Goal: Navigation & Orientation: Find specific page/section

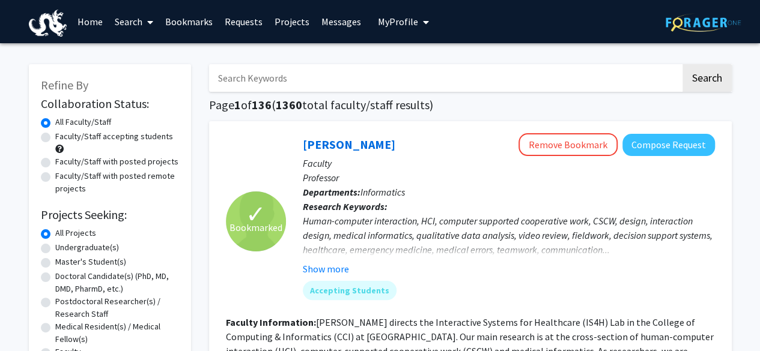
click at [191, 16] on link "Bookmarks" at bounding box center [188, 22] width 59 height 42
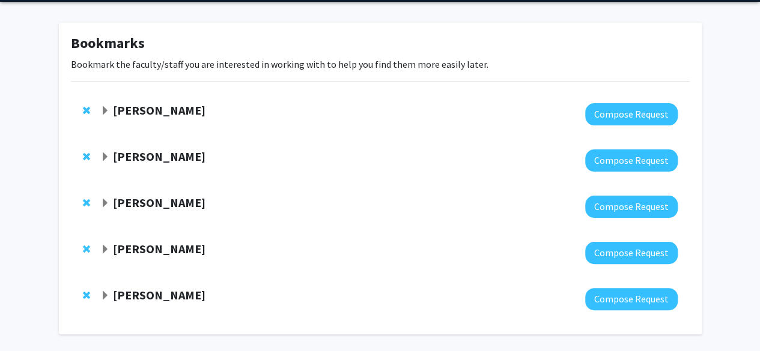
scroll to position [43, 0]
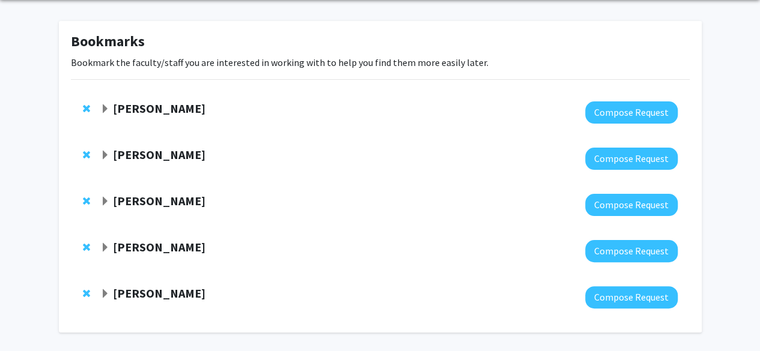
click at [134, 105] on strong "[PERSON_NAME]" at bounding box center [159, 108] width 93 height 15
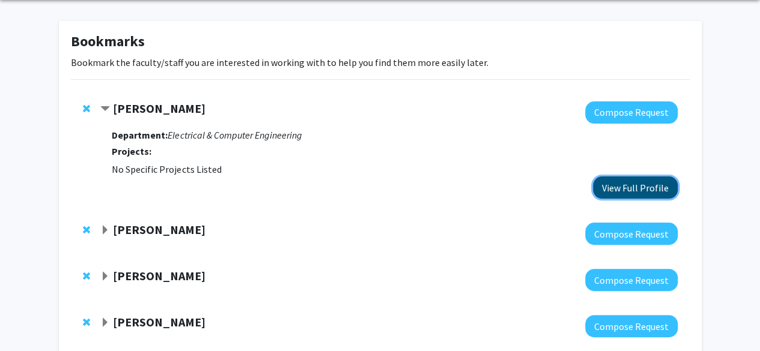
click at [636, 198] on button "View Full Profile" at bounding box center [635, 188] width 85 height 22
